Goal: Information Seeking & Learning: Learn about a topic

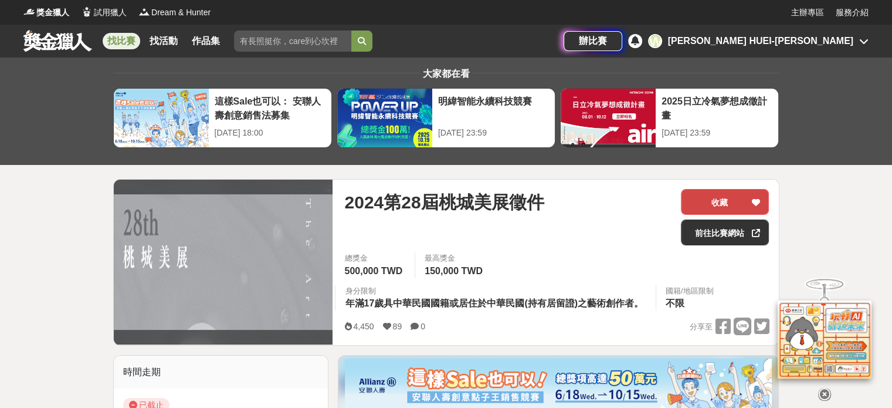
click at [730, 199] on button "收藏" at bounding box center [725, 202] width 88 height 26
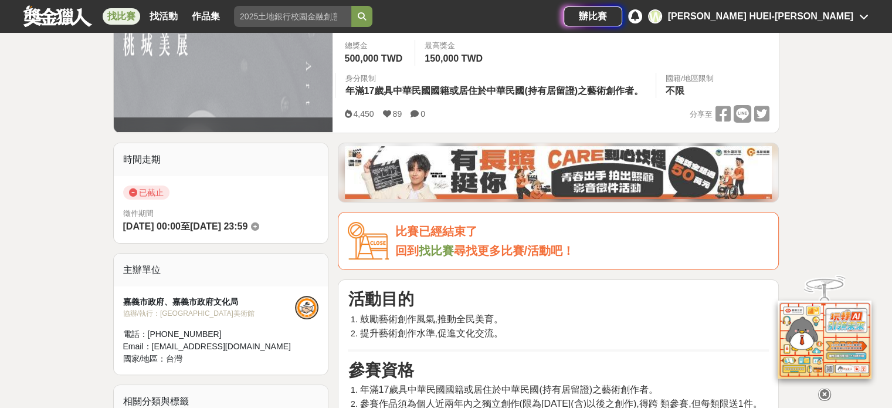
scroll to position [59, 0]
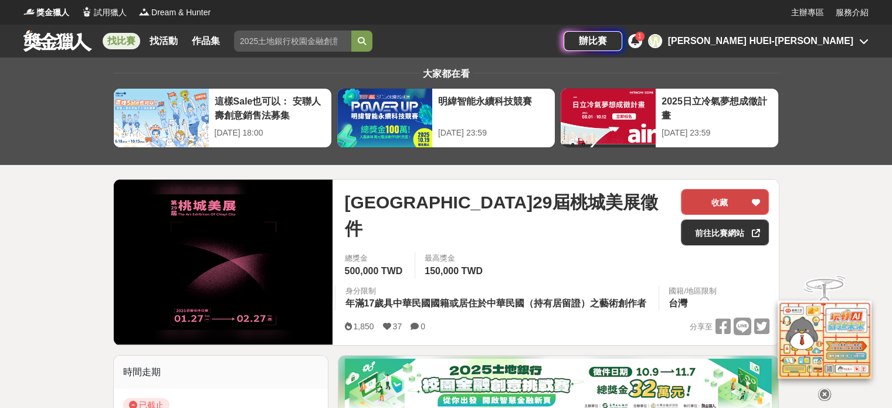
click at [726, 195] on button "收藏" at bounding box center [725, 202] width 88 height 26
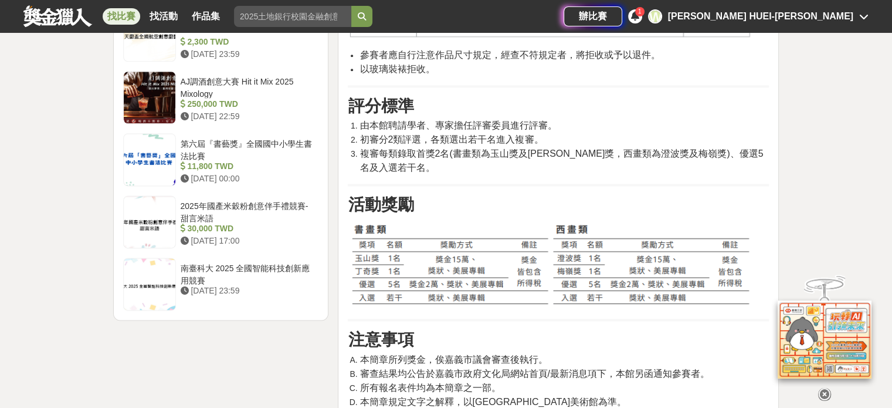
scroll to position [1642, 0]
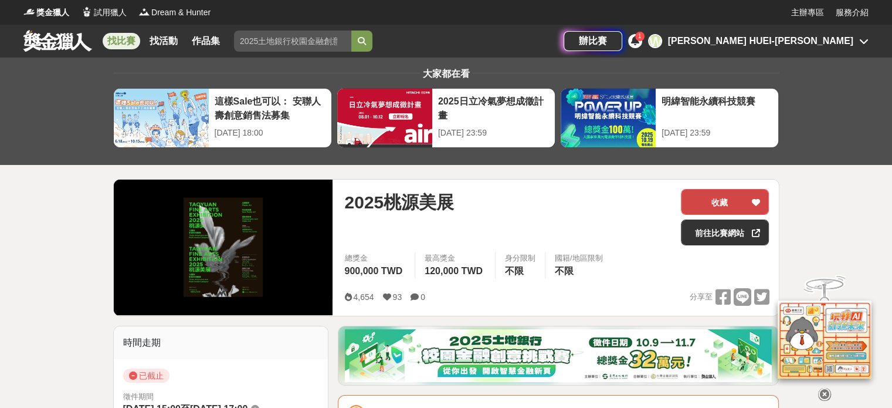
click at [748, 199] on button "收藏" at bounding box center [725, 202] width 88 height 26
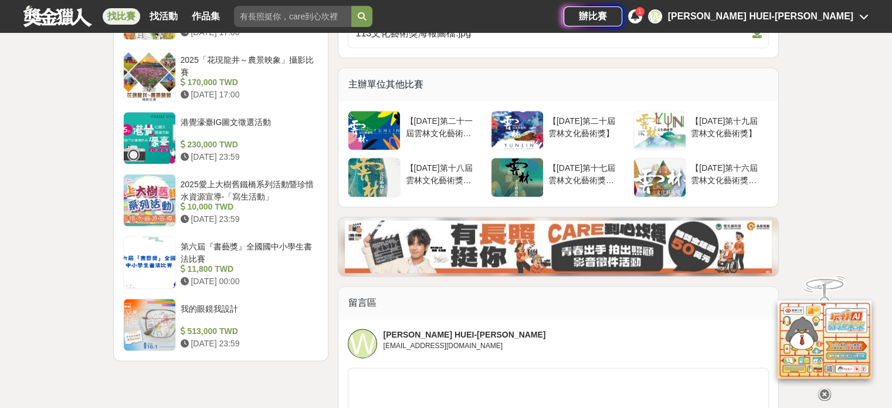
scroll to position [1525, 0]
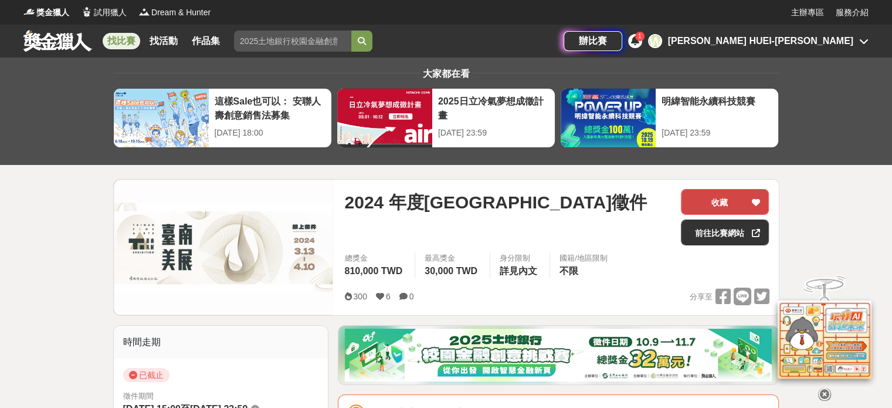
click at [725, 195] on button "收藏" at bounding box center [725, 202] width 88 height 26
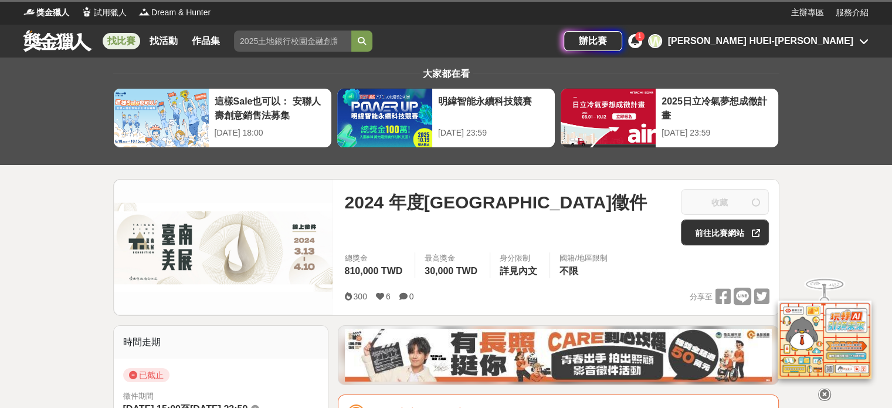
scroll to position [235, 0]
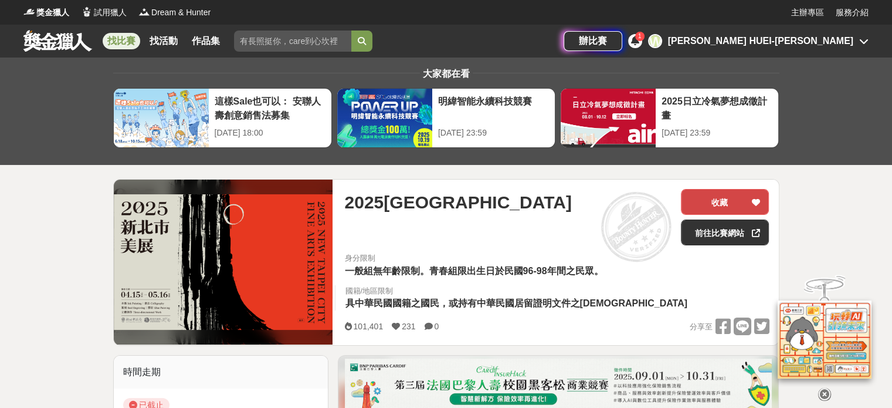
click at [720, 201] on button "收藏" at bounding box center [725, 202] width 88 height 26
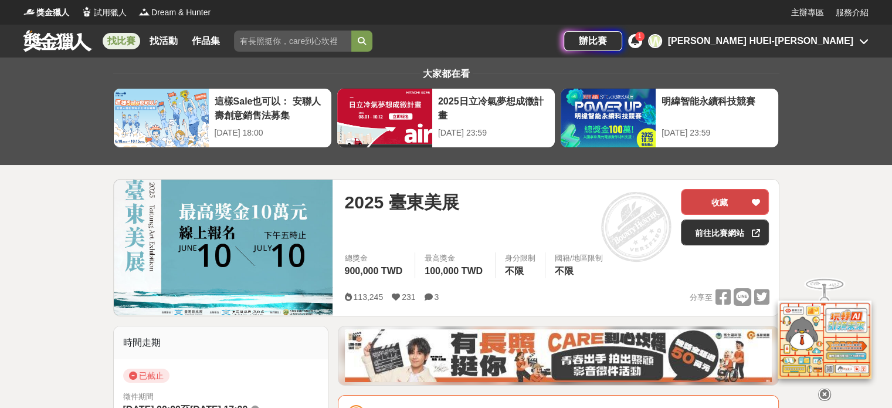
click at [723, 203] on button "收藏" at bounding box center [725, 202] width 88 height 26
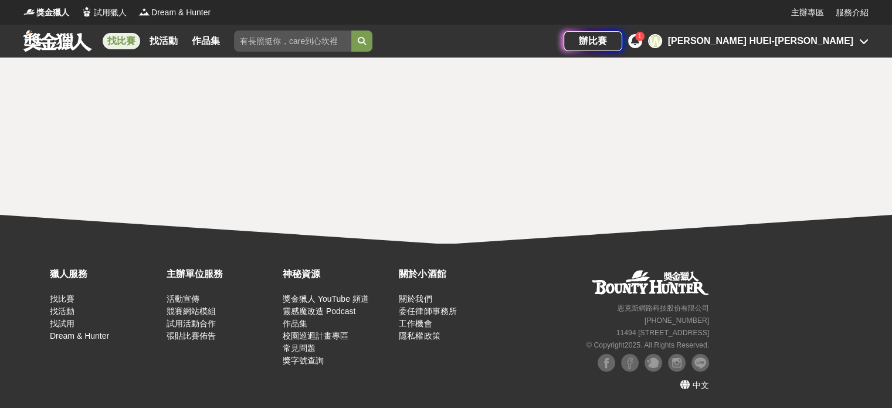
click at [120, 46] on link "找比賽" at bounding box center [122, 41] width 38 height 16
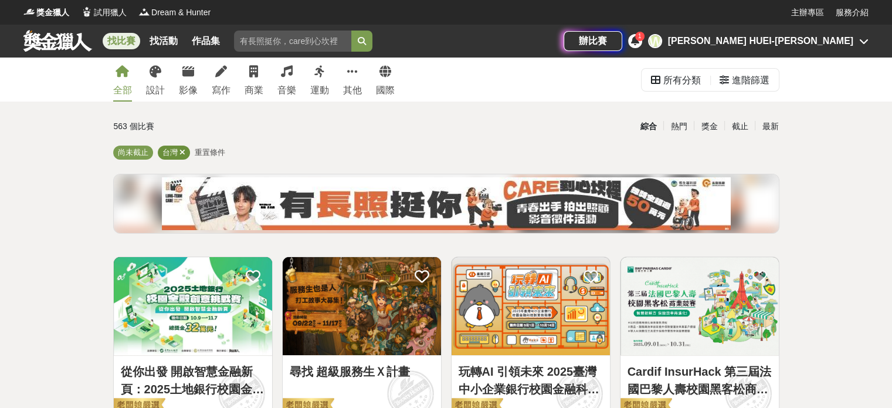
click at [180, 154] on icon at bounding box center [182, 152] width 6 height 8
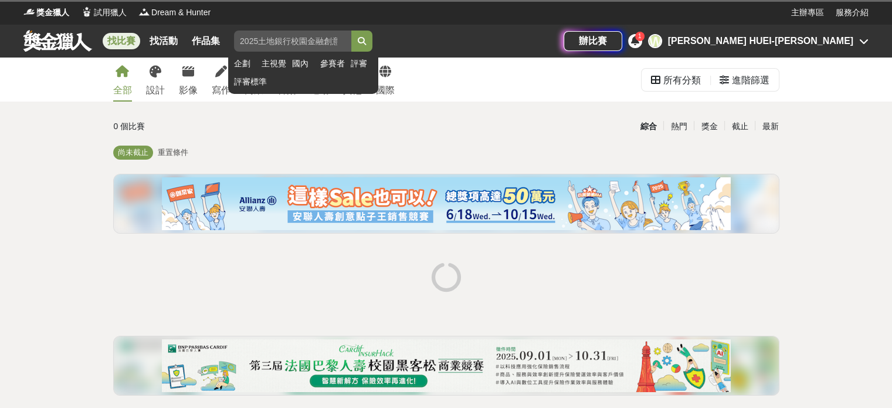
click at [269, 38] on input "search" at bounding box center [292, 40] width 117 height 21
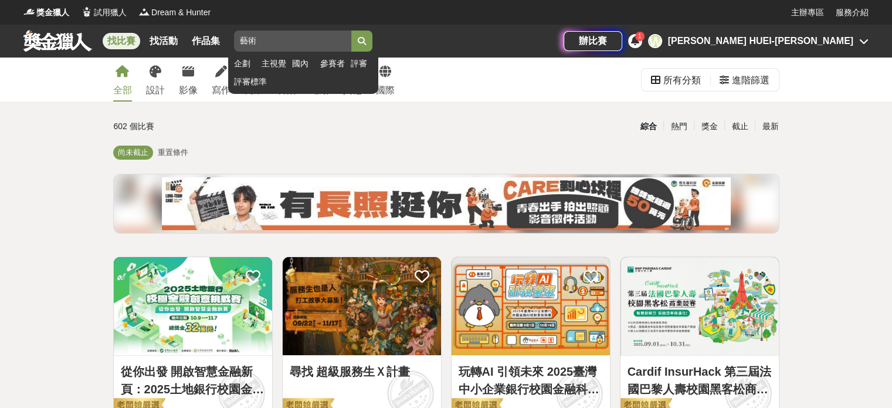
type input "藝術"
click at [351, 30] on button "submit" at bounding box center [361, 40] width 21 height 21
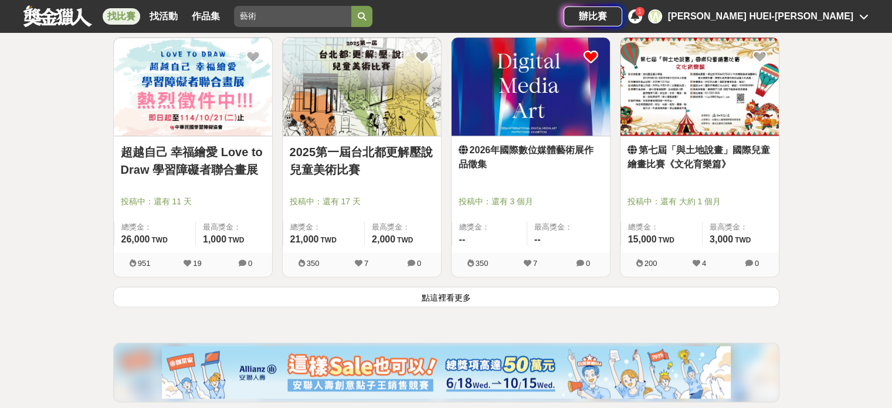
scroll to position [1466, 0]
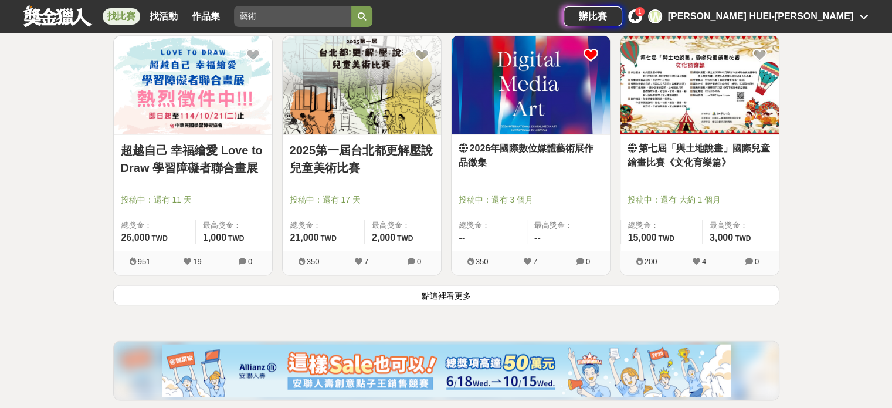
click at [610, 295] on button "點這裡看更多" at bounding box center [446, 294] width 666 height 21
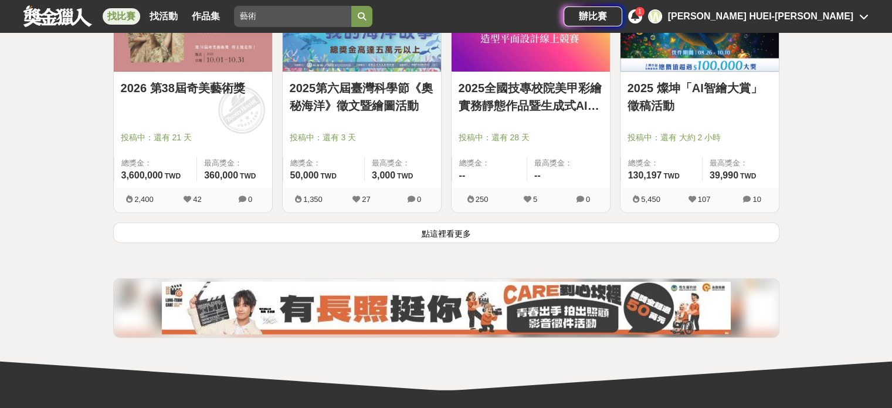
scroll to position [3050, 0]
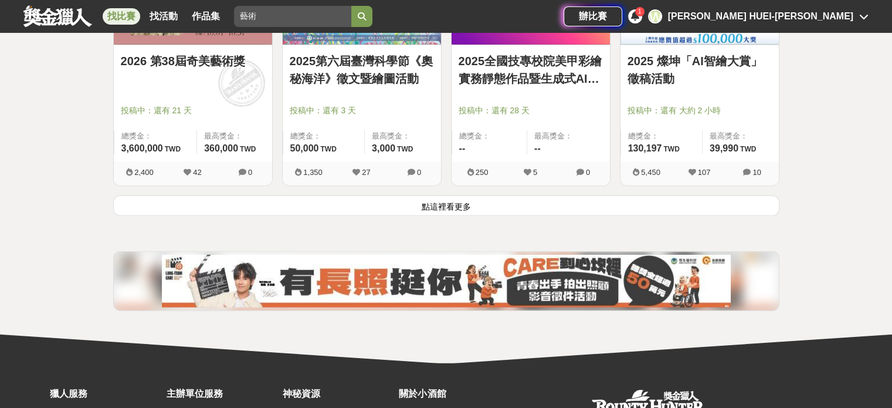
click at [675, 192] on div "2025 燦坤「AI智繪大賞」徵稿活動 投稿中：還有 大約 2 小時 總獎金： 130,197 130,197 TWD 最高獎金： 39,990 TWD 5,…" at bounding box center [699, 70] width 169 height 249
click at [650, 201] on button "點這裡看更多" at bounding box center [446, 205] width 666 height 21
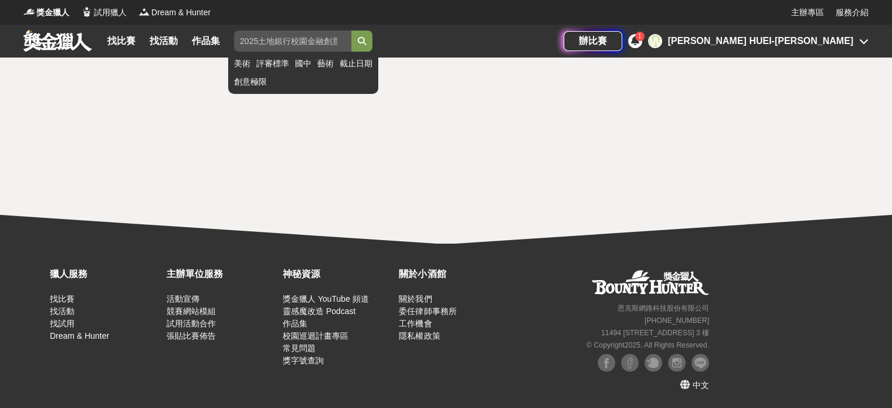
click at [278, 38] on input "search" at bounding box center [292, 40] width 117 height 21
click button "submit" at bounding box center [361, 40] width 21 height 21
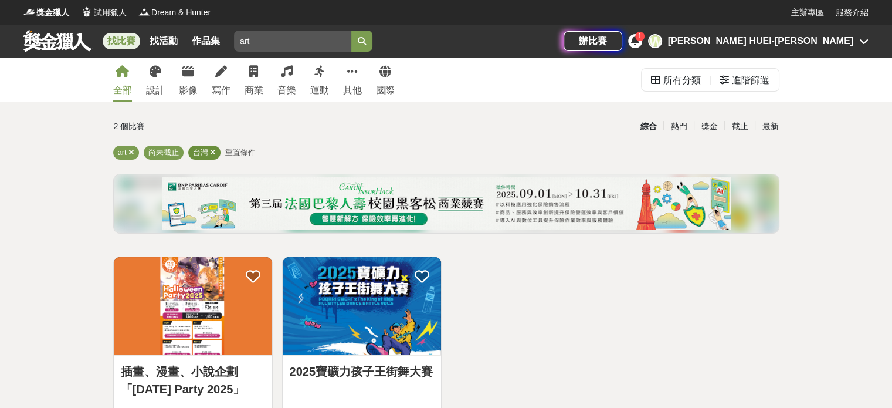
click at [219, 154] on div "台灣" at bounding box center [204, 152] width 32 height 14
click at [214, 151] on icon at bounding box center [213, 152] width 6 height 8
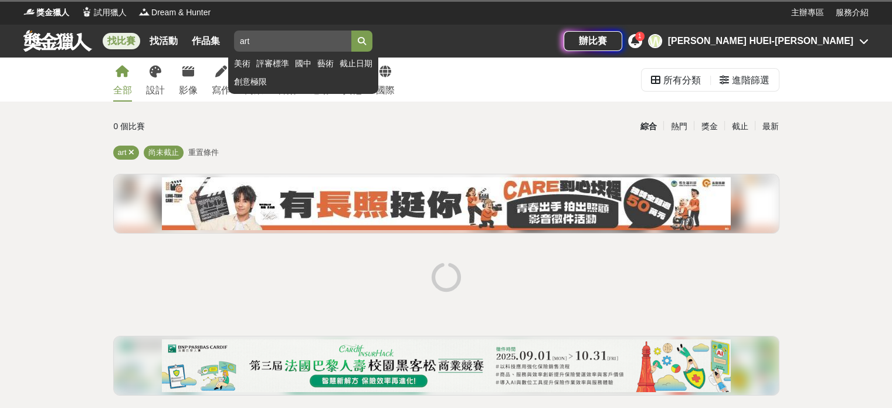
click at [371, 46] on button "submit" at bounding box center [361, 40] width 21 height 21
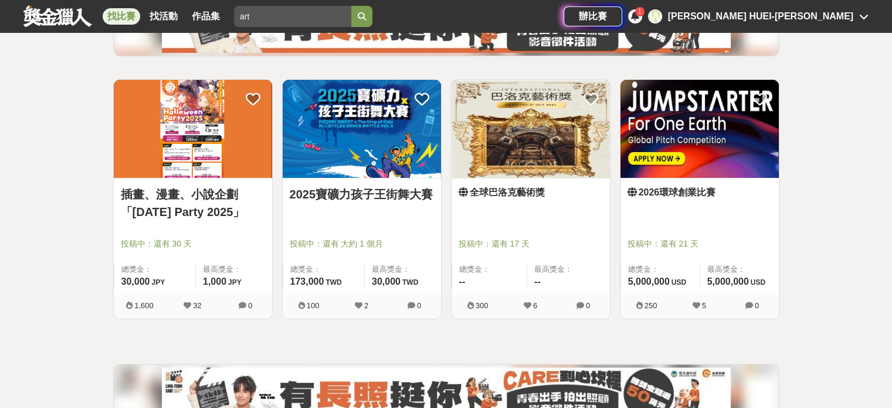
scroll to position [176, 0]
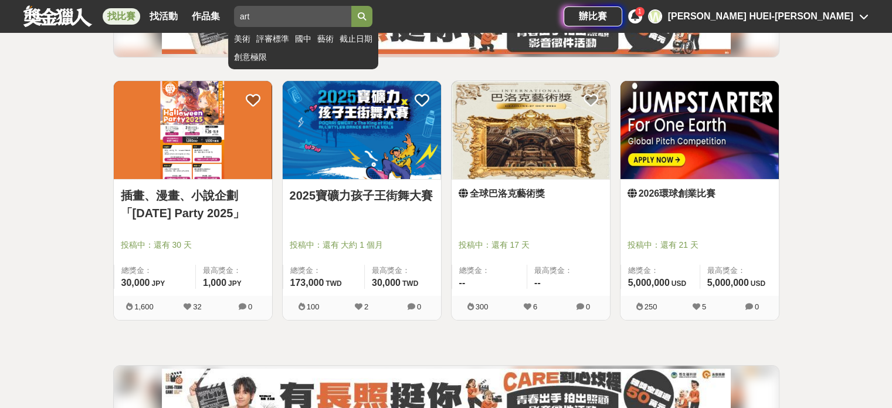
click at [271, 13] on input "art" at bounding box center [292, 16] width 117 height 21
type input "v"
type input "新詩"
click at [351, 6] on button "submit" at bounding box center [361, 16] width 21 height 21
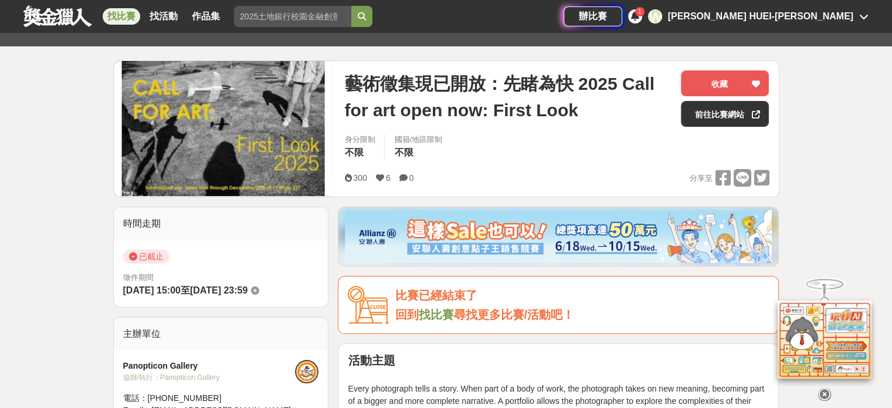
scroll to position [117, 0]
